Goal: Transaction & Acquisition: Book appointment/travel/reservation

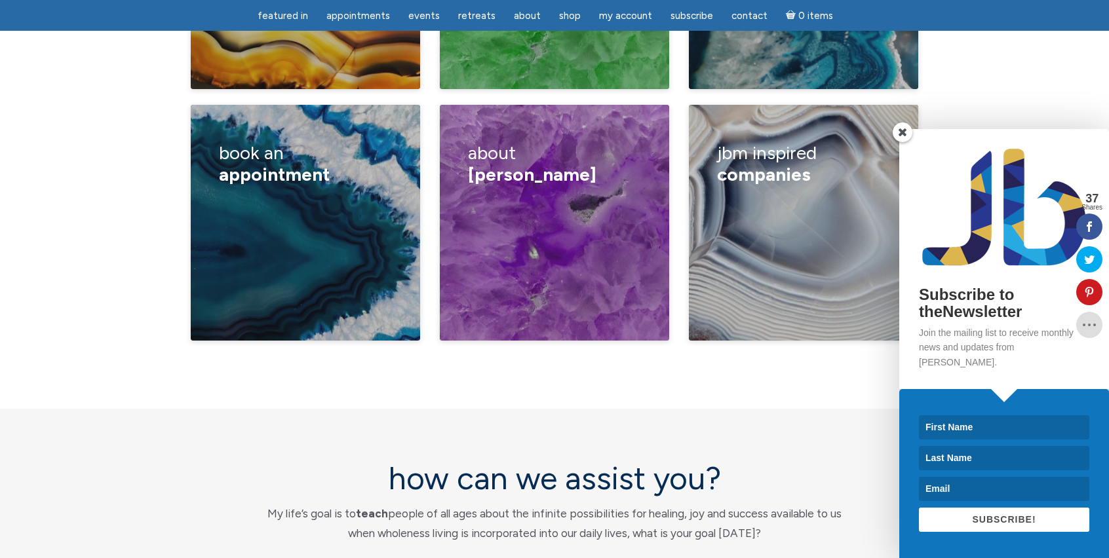
scroll to position [2294, 0]
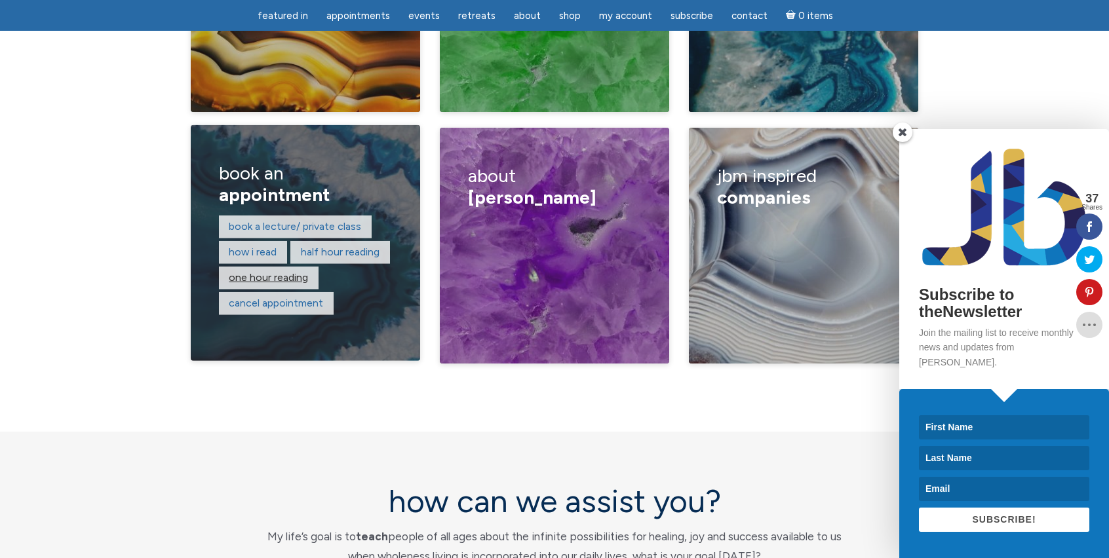
click at [275, 271] on link "One hour reading" at bounding box center [268, 277] width 79 height 12
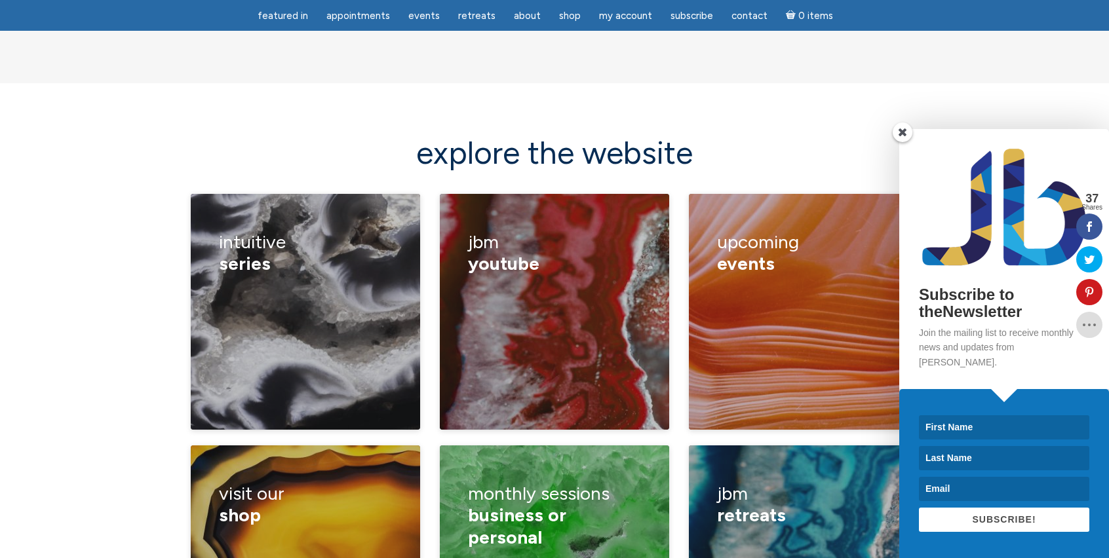
scroll to position [1704, 0]
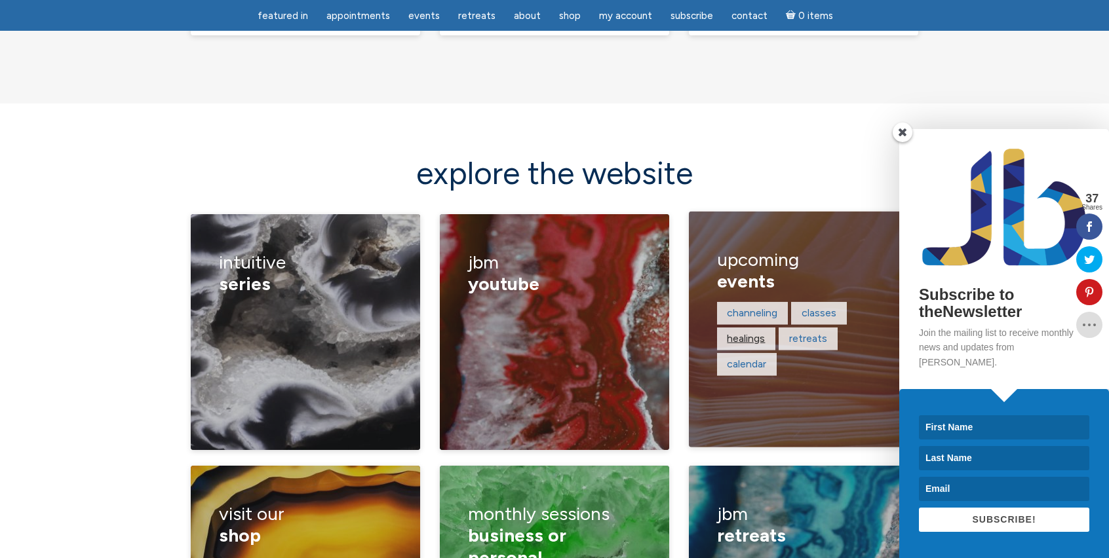
click at [747, 332] on link "healings" at bounding box center [746, 338] width 38 height 12
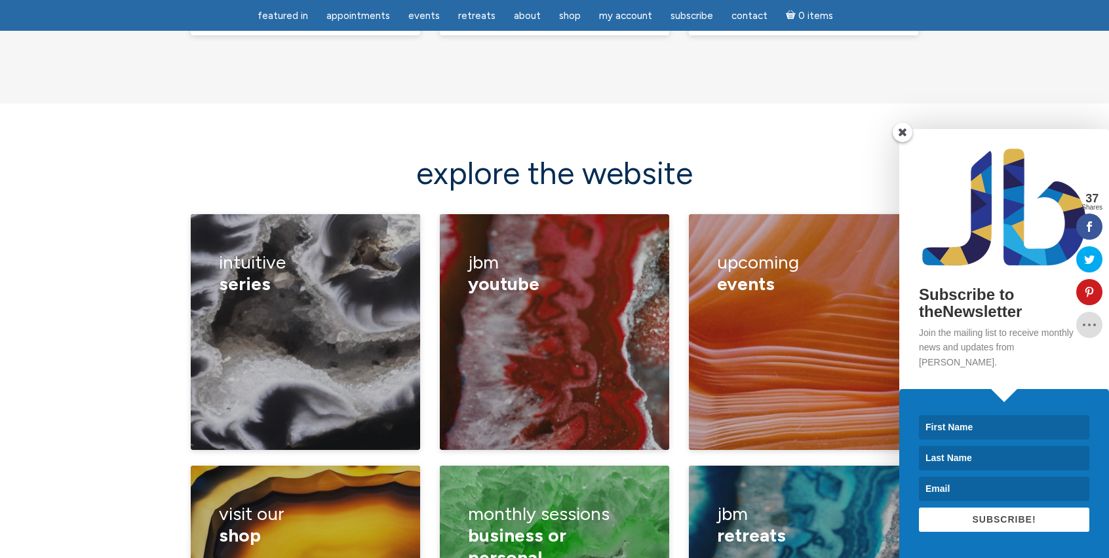
click at [791, 315] on div "Subscribe to theNewsletter Join the mailing list to receive monthly news and up…" at bounding box center [948, 343] width 321 height 429
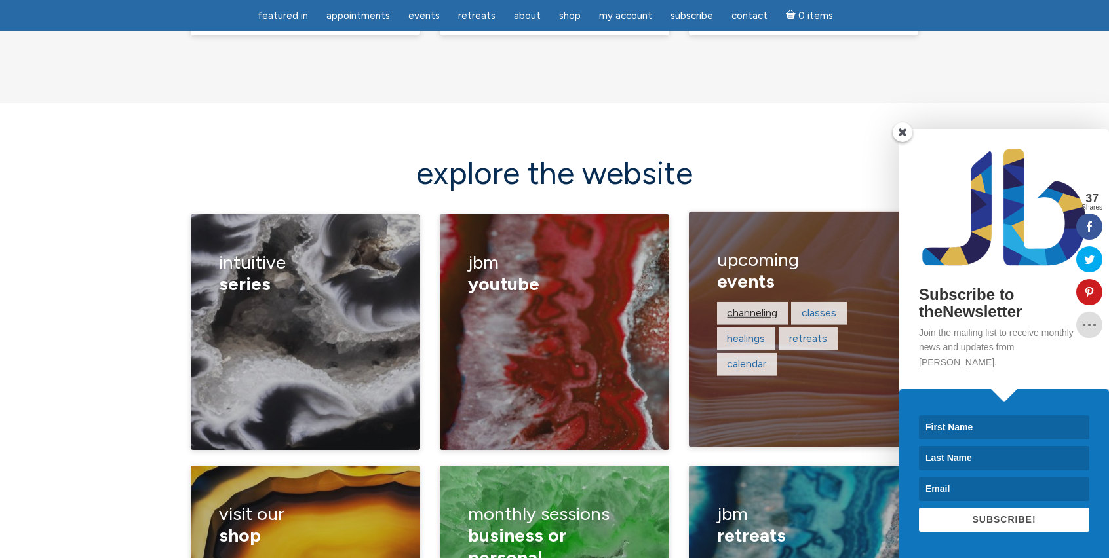
click at [752, 307] on link "channeling" at bounding box center [752, 313] width 50 height 12
click at [781, 301] on div "channeling classes healings retreats calendar" at bounding box center [804, 339] width 174 height 77
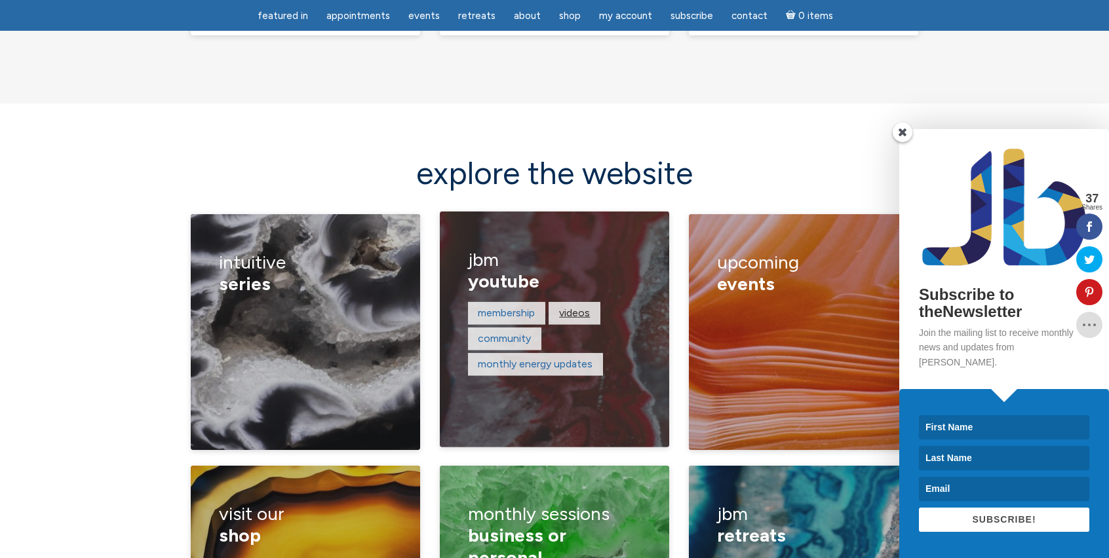
click at [583, 307] on link "Videos" at bounding box center [574, 313] width 31 height 12
